Goal: Task Accomplishment & Management: Use online tool/utility

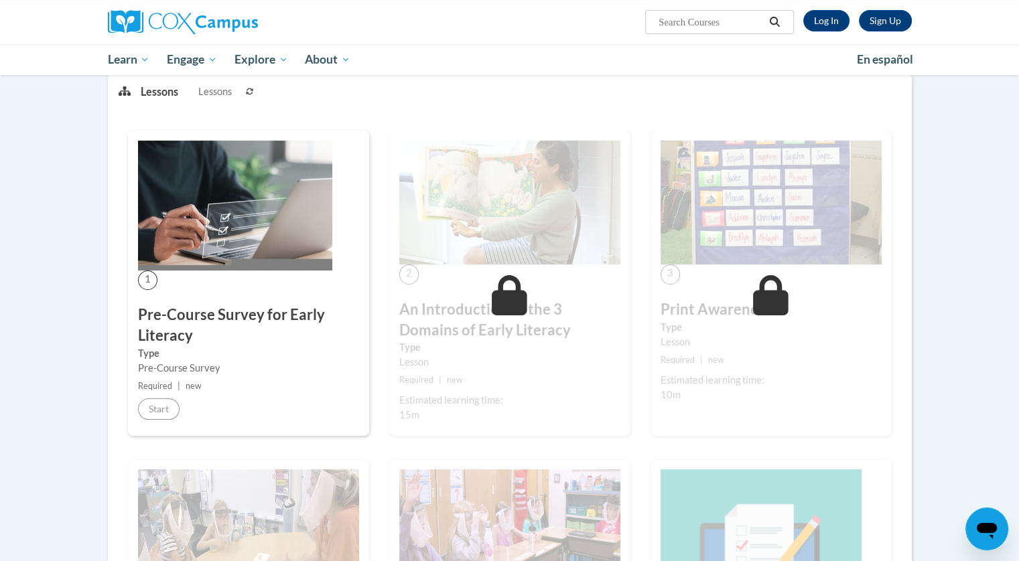
scroll to position [173, 0]
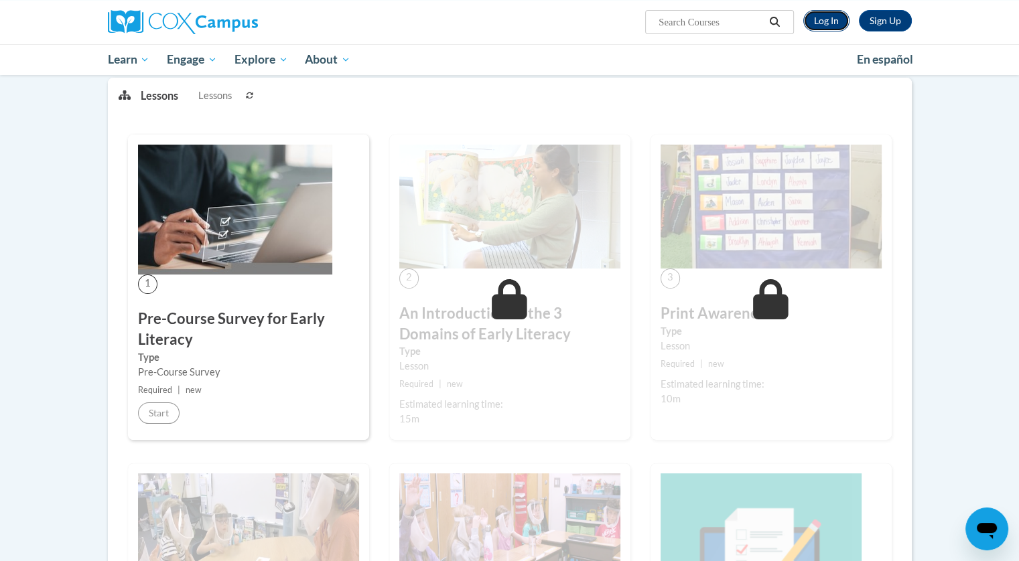
click at [835, 24] on link "Log In" at bounding box center [826, 20] width 46 height 21
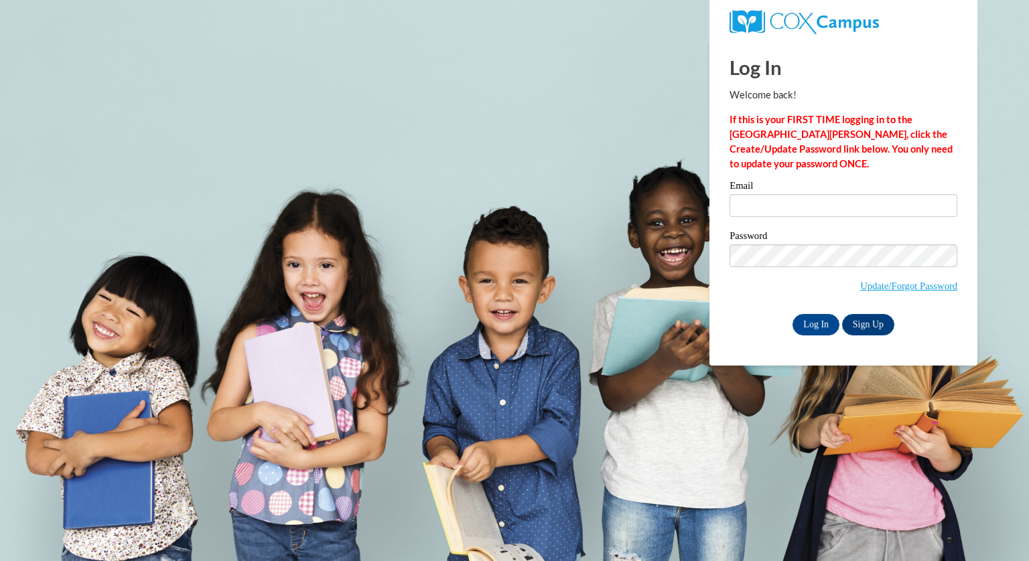
click at [803, 182] on label "Email" at bounding box center [844, 187] width 228 height 13
click at [803, 194] on input "Email" at bounding box center [844, 205] width 228 height 23
type input "e20249950@dekalbschoolsga.org"
click at [814, 320] on input "Log In" at bounding box center [815, 324] width 47 height 21
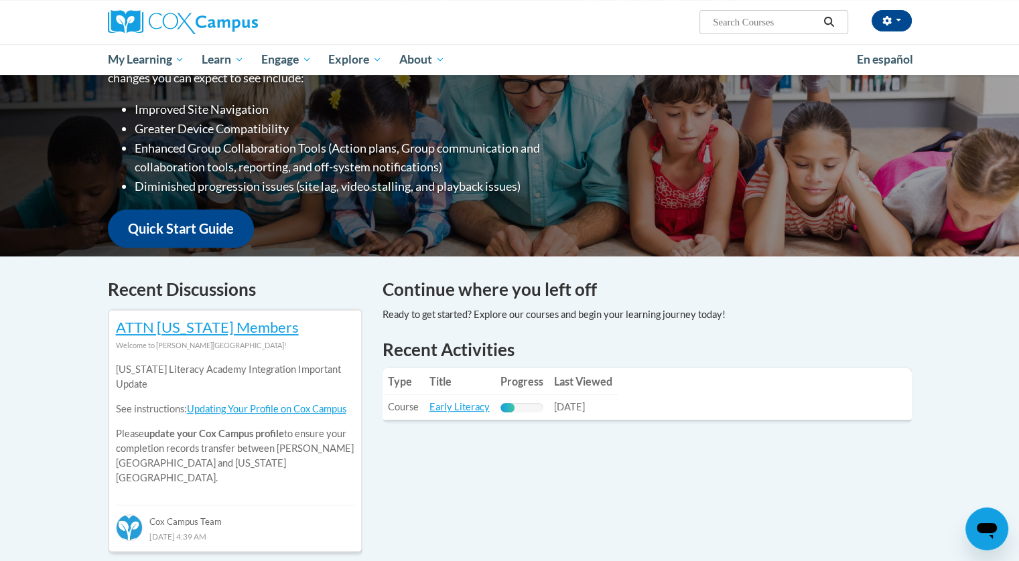
scroll to position [308, 0]
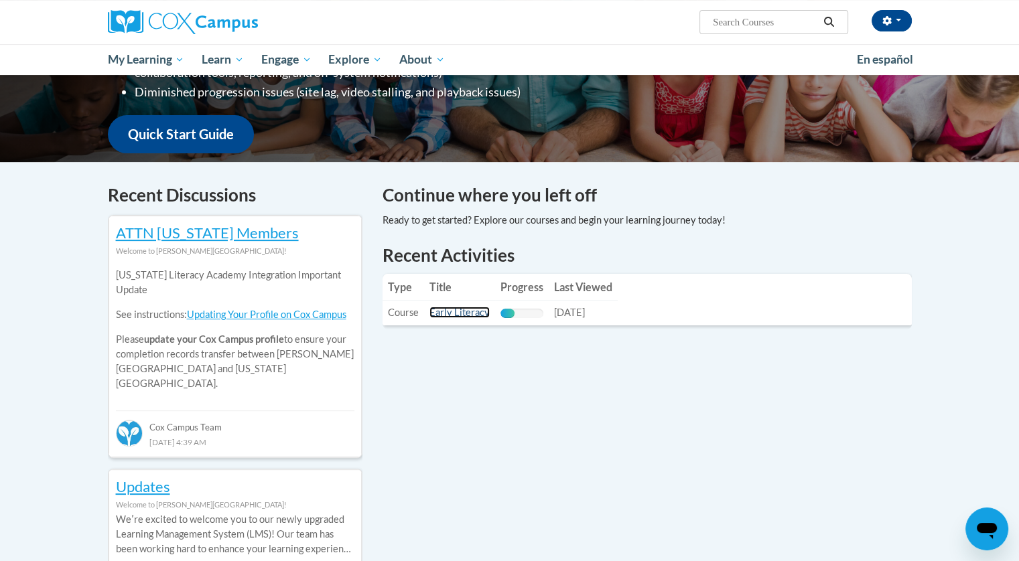
click at [461, 318] on link "Early Literacy" at bounding box center [459, 312] width 60 height 11
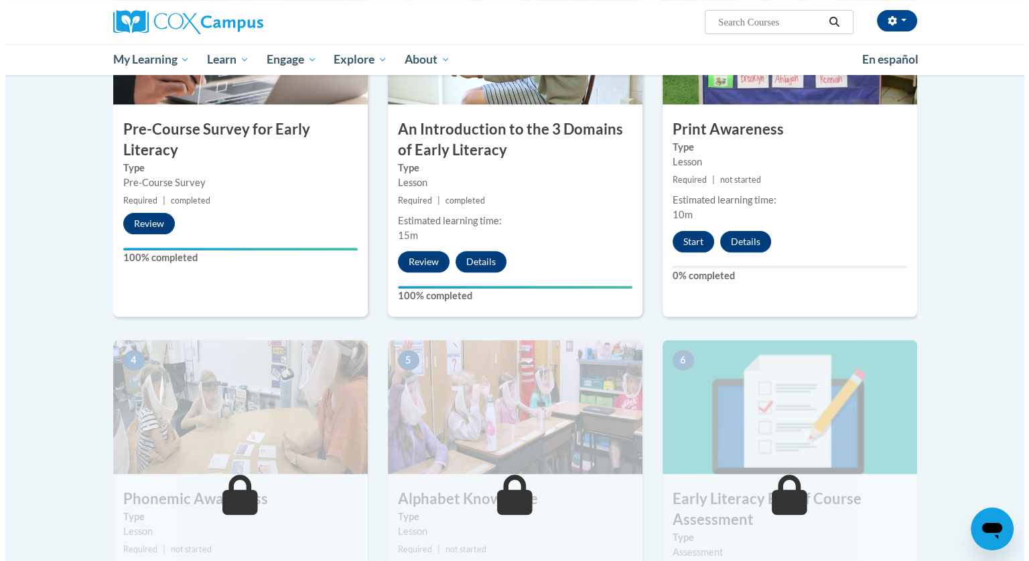
scroll to position [351, 0]
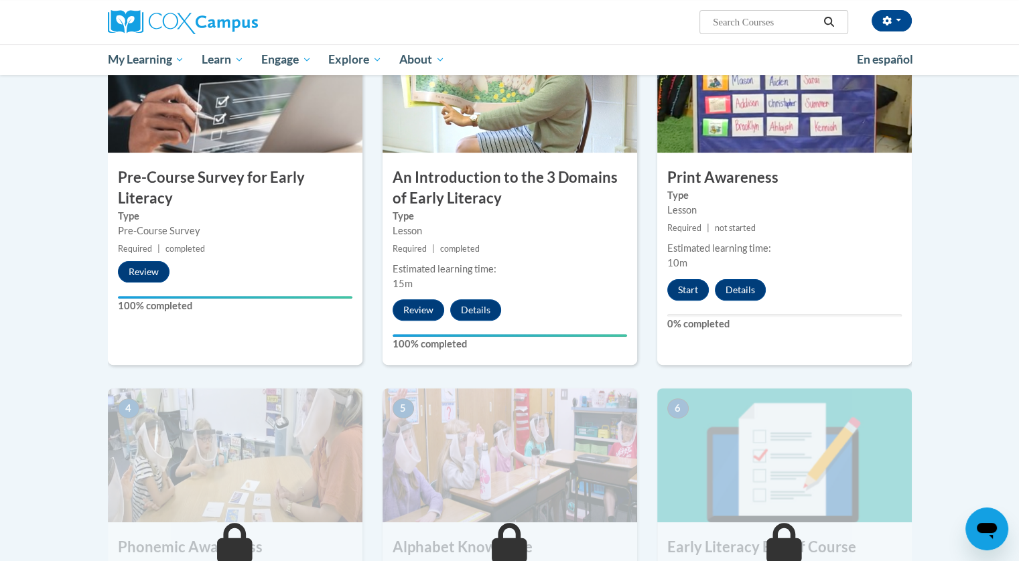
drag, startPoint x: 1024, startPoint y: 206, endPoint x: 1026, endPoint y: 344, distance: 138.0
click at [701, 281] on button "Start" at bounding box center [688, 289] width 42 height 21
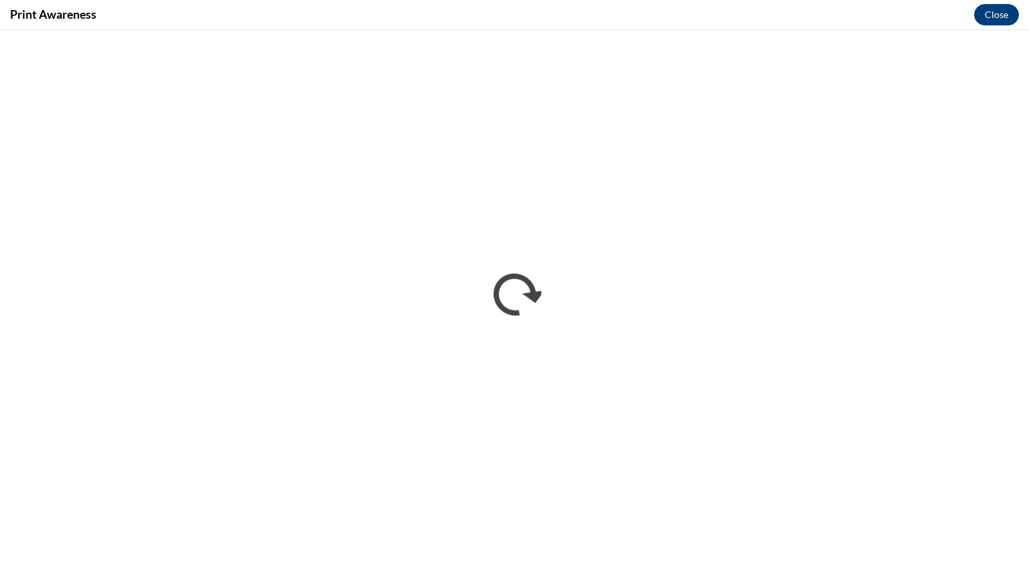
scroll to position [0, 0]
